Goal: Task Accomplishment & Management: Manage account settings

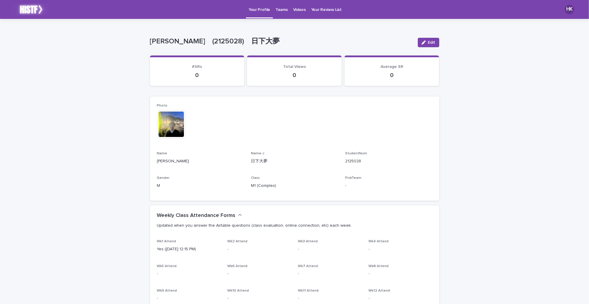
click at [280, 12] on p "Teams" at bounding box center [281, 6] width 12 height 12
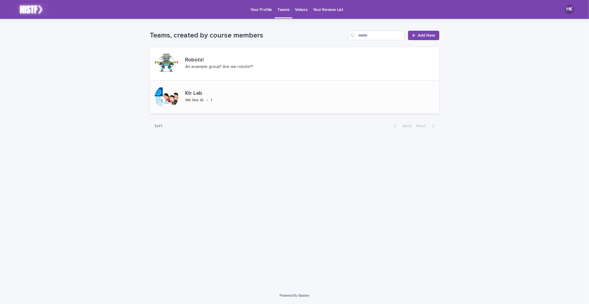
click at [189, 92] on p "Ktr Lab" at bounding box center [207, 93] width 44 height 6
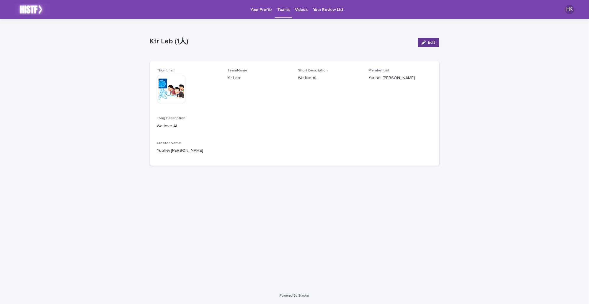
click at [427, 43] on div "button" at bounding box center [425, 42] width 6 height 4
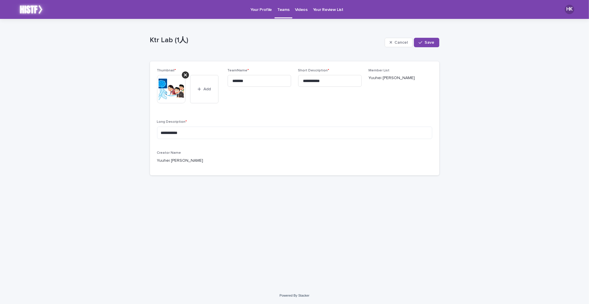
click at [257, 12] on p "Your Profile" at bounding box center [261, 6] width 22 height 12
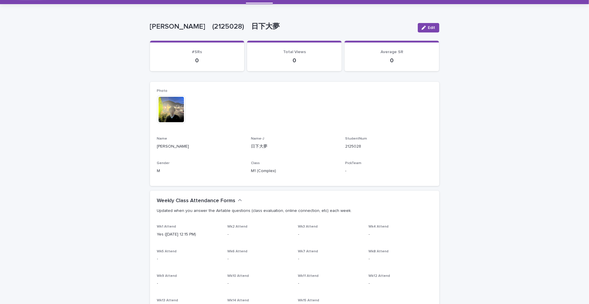
scroll to position [28, 0]
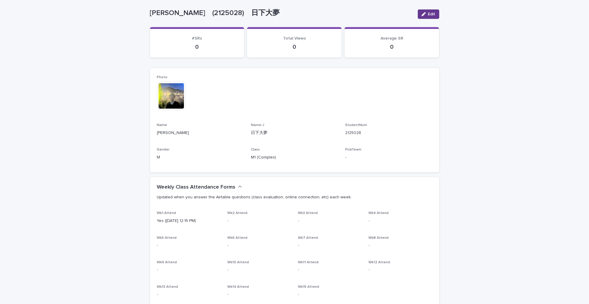
click at [423, 9] on button "Edit" at bounding box center [429, 13] width 22 height 9
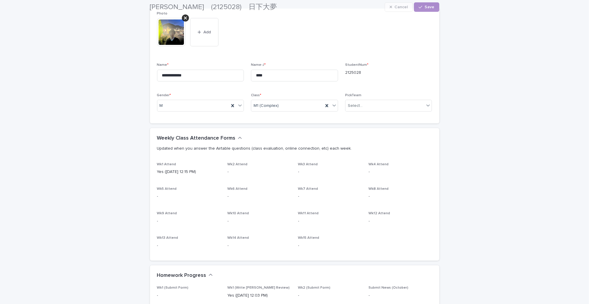
scroll to position [92, 0]
click at [370, 102] on div "Select..." at bounding box center [384, 106] width 79 height 10
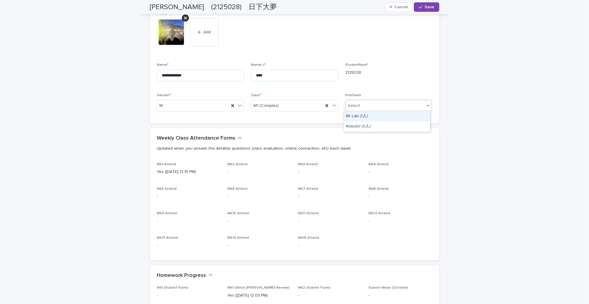
click at [371, 119] on div "Ktr Lab (1人)" at bounding box center [387, 116] width 86 height 10
click at [423, 3] on button "Save" at bounding box center [426, 6] width 25 height 9
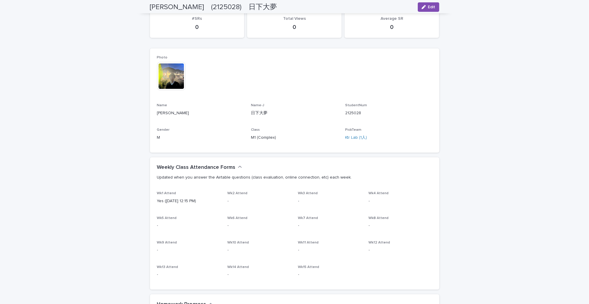
scroll to position [0, 0]
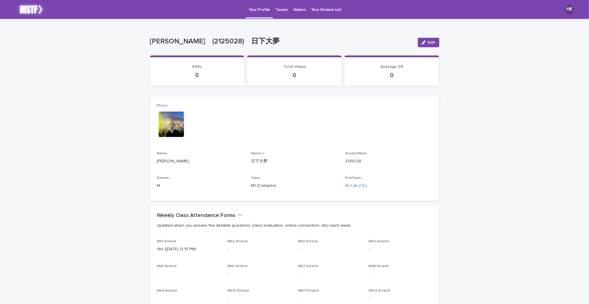
click at [281, 7] on p "Teams" at bounding box center [281, 6] width 12 height 12
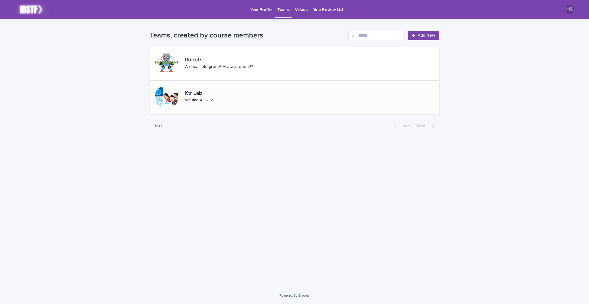
click at [232, 99] on div "Ktr Lab We like AI. • 2" at bounding box center [294, 97] width 289 height 33
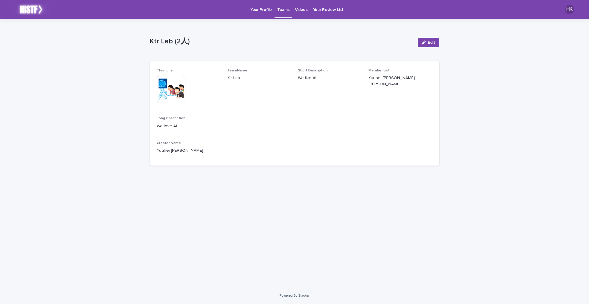
click at [257, 14] on link "Your Profile" at bounding box center [261, 9] width 27 height 18
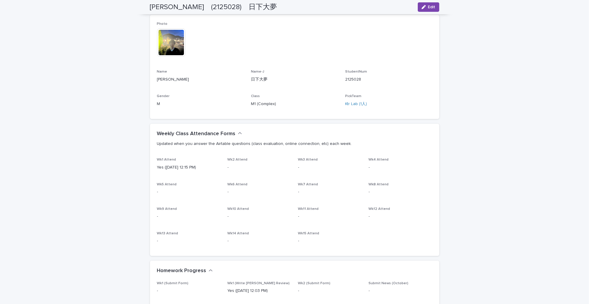
scroll to position [113, 0]
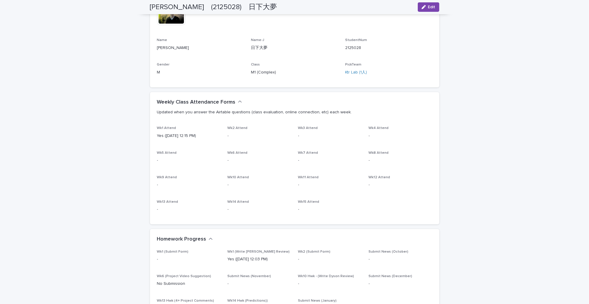
drag, startPoint x: 164, startPoint y: 130, endPoint x: 191, endPoint y: 133, distance: 27.4
click at [191, 133] on div "Wk1 Attend Yes (Sep 18 12:15 PM)" at bounding box center [188, 134] width 63 height 17
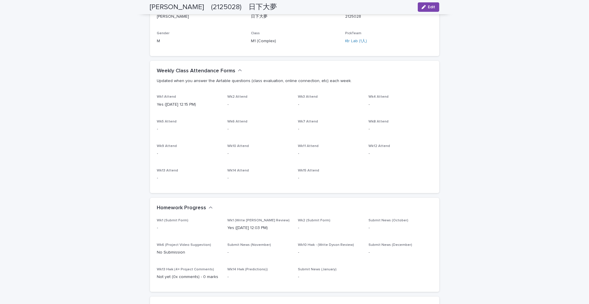
scroll to position [170, 0]
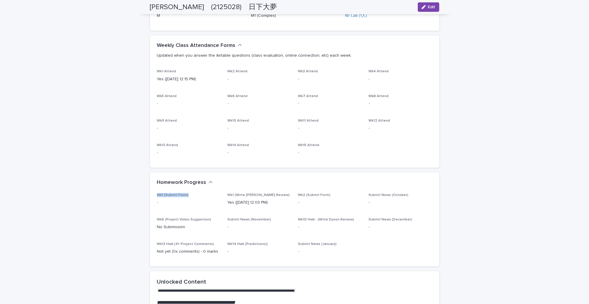
drag, startPoint x: 152, startPoint y: 192, endPoint x: 197, endPoint y: 193, distance: 45.5
click at [197, 193] on div "**********" at bounding box center [294, 134] width 295 height 571
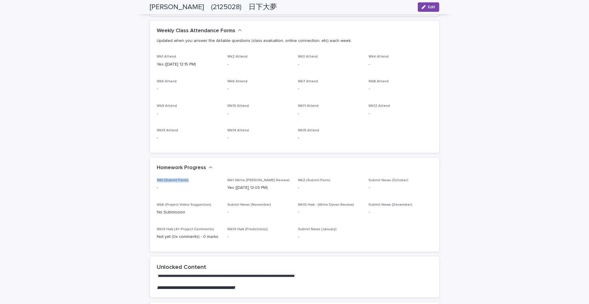
scroll to position [198, 0]
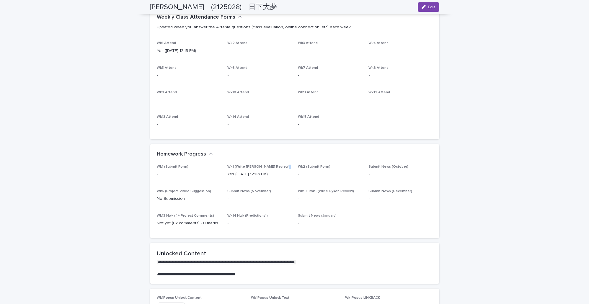
drag, startPoint x: 254, startPoint y: 169, endPoint x: 258, endPoint y: 170, distance: 3.6
click at [258, 170] on div "Wk1 (Write Kevin Slavin Review) Yes (Sep 18 12:03 PM)" at bounding box center [259, 173] width 63 height 17
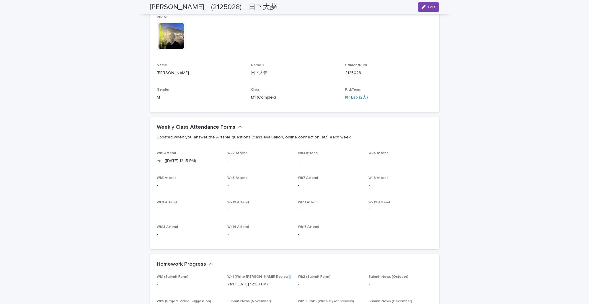
scroll to position [85, 0]
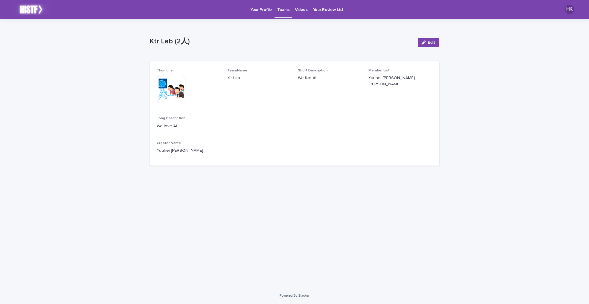
click at [266, 13] on link "Your Profile" at bounding box center [261, 9] width 27 height 18
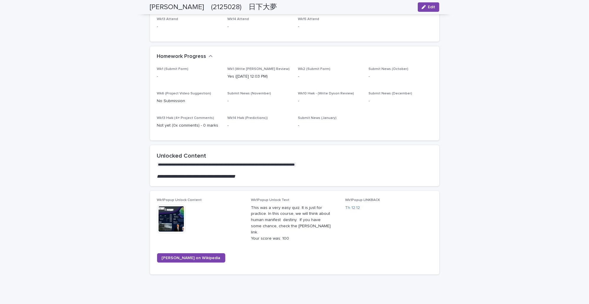
scroll to position [261, 0]
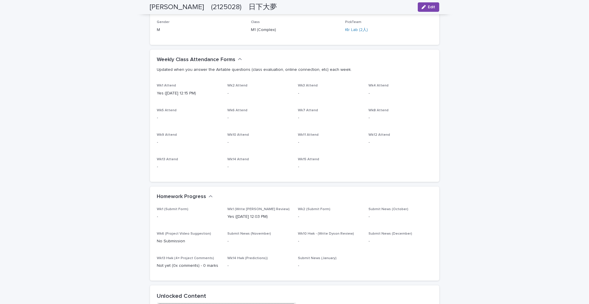
scroll to position [170, 0]
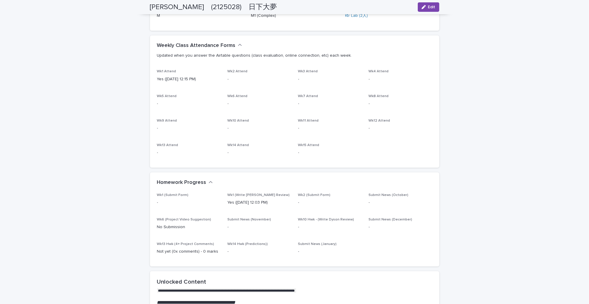
click at [191, 182] on h2 "Homework Progress" at bounding box center [181, 182] width 49 height 6
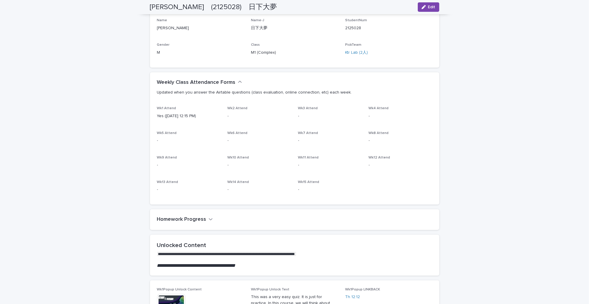
click at [196, 222] on h2 "Homework Progress" at bounding box center [181, 219] width 49 height 6
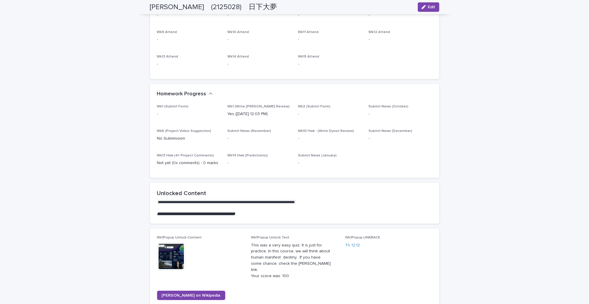
scroll to position [255, 0]
